Goal: Task Accomplishment & Management: Manage account settings

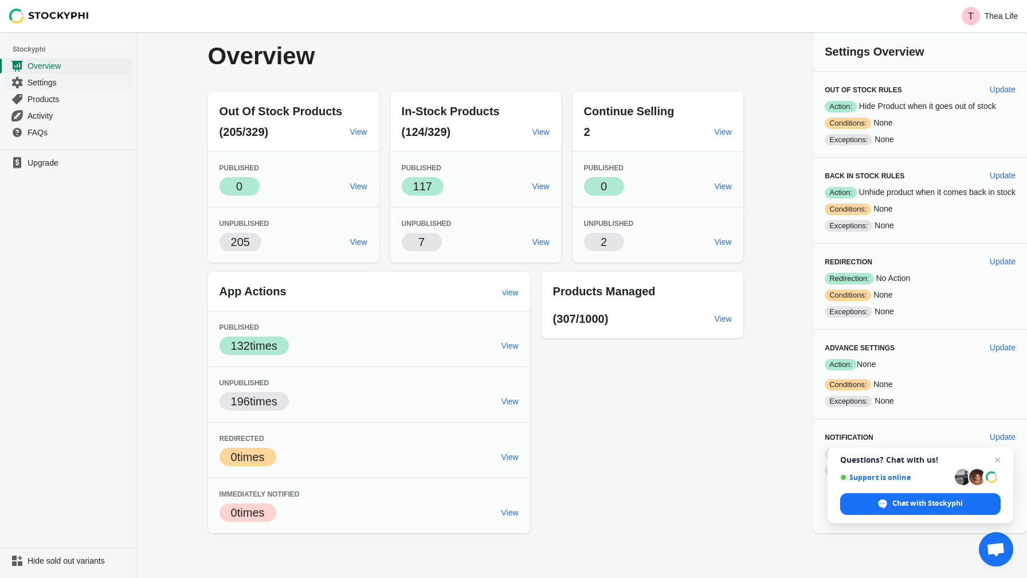
click at [50, 84] on span "Settings" at bounding box center [79, 82] width 103 height 11
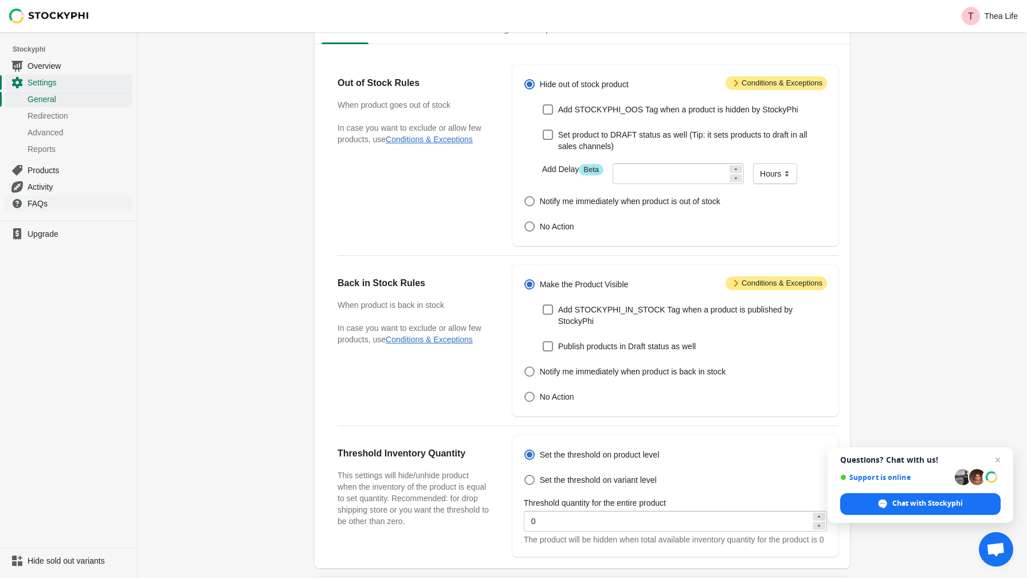
scroll to position [57, 0]
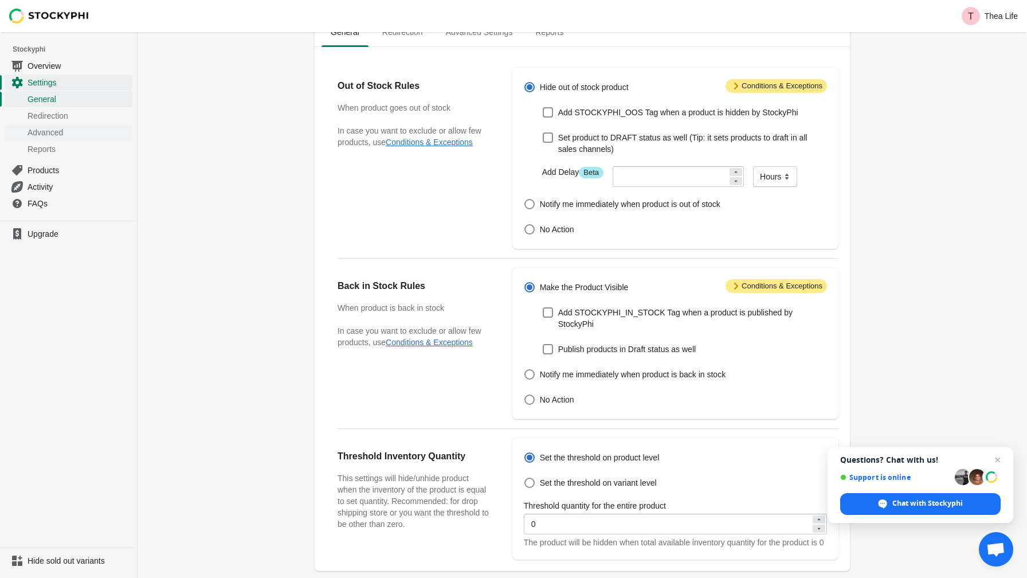
click at [40, 132] on span "Advanced" at bounding box center [79, 132] width 103 height 11
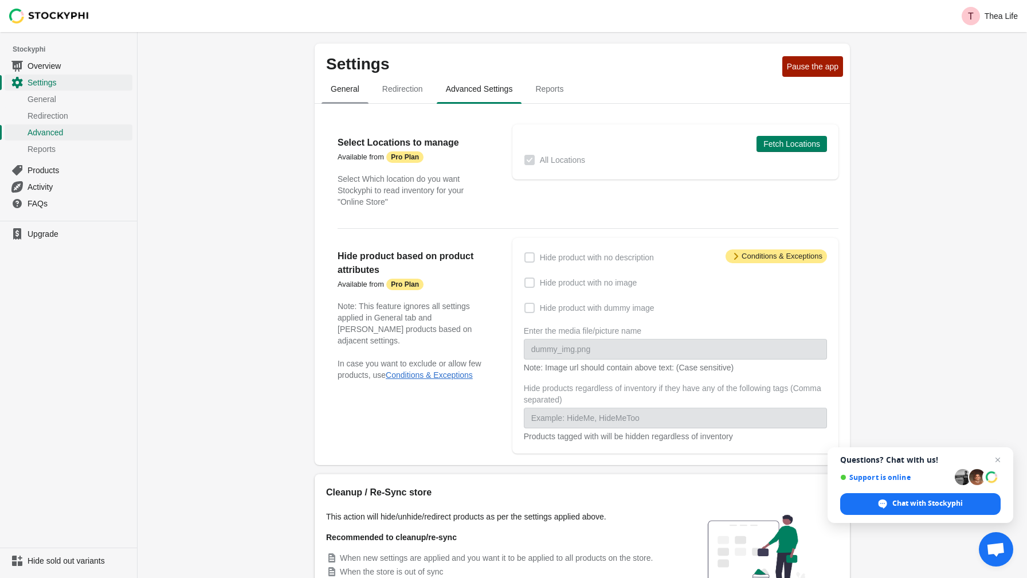
click at [326, 97] on span "General" at bounding box center [345, 89] width 47 height 21
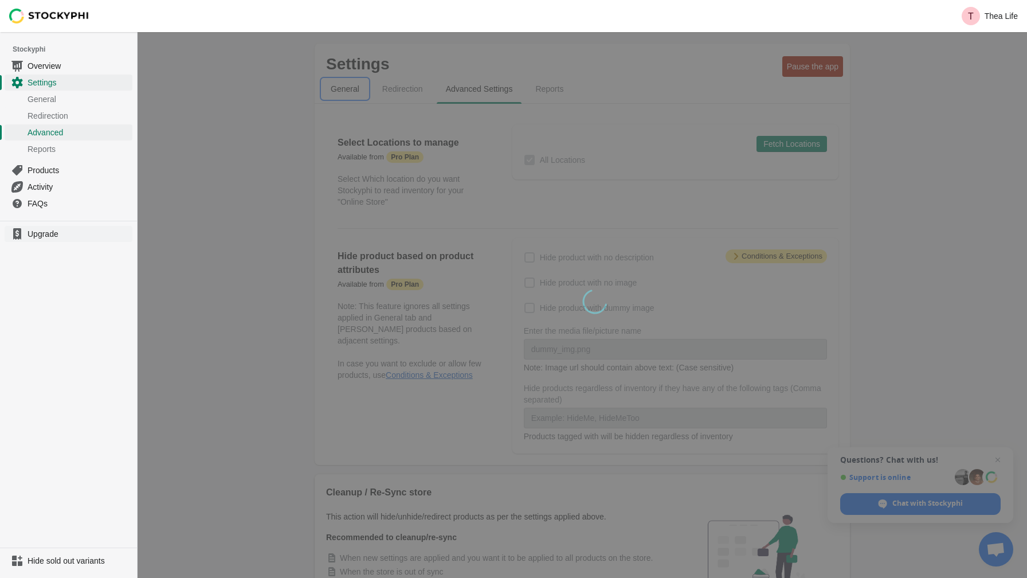
select select "hours"
